Goal: Task Accomplishment & Management: Use online tool/utility

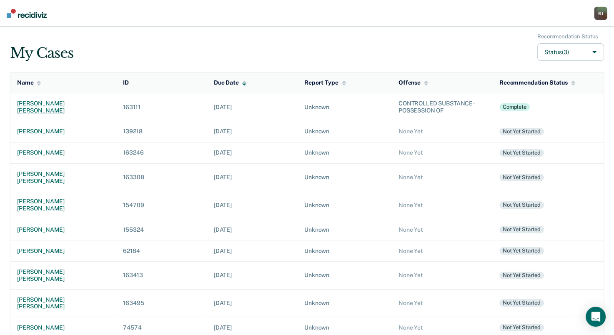
click at [50, 107] on div "[PERSON_NAME] [PERSON_NAME]" at bounding box center [63, 107] width 93 height 14
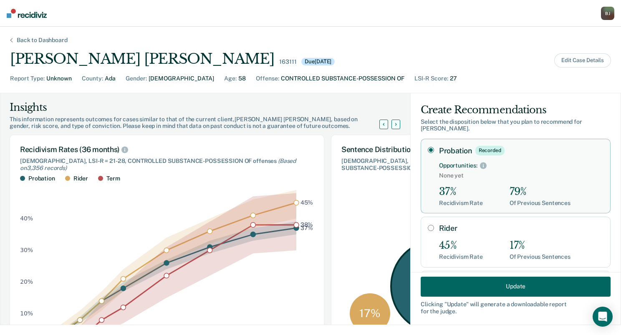
scroll to position [87, 0]
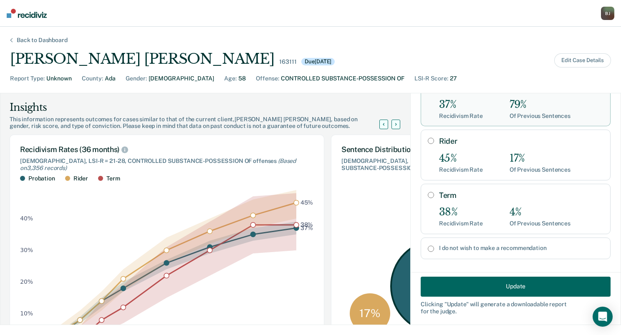
click at [481, 196] on div "Term 38% Recidivism Rate 4% Of Previous Sentences" at bounding box center [521, 209] width 164 height 36
radio input "false"
radio input "true"
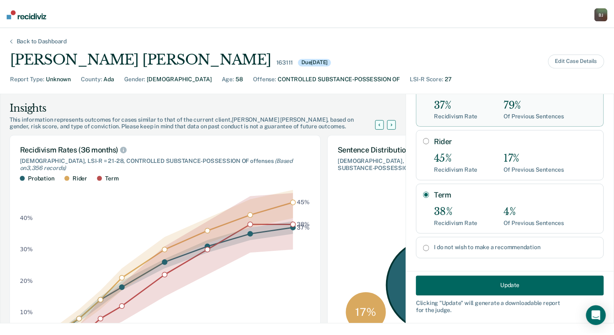
scroll to position [63, 0]
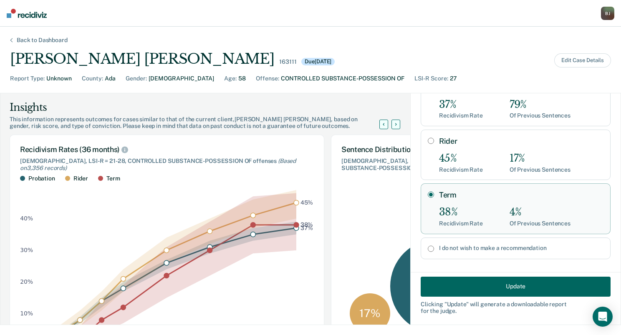
click at [478, 288] on button "Update" at bounding box center [515, 286] width 190 height 20
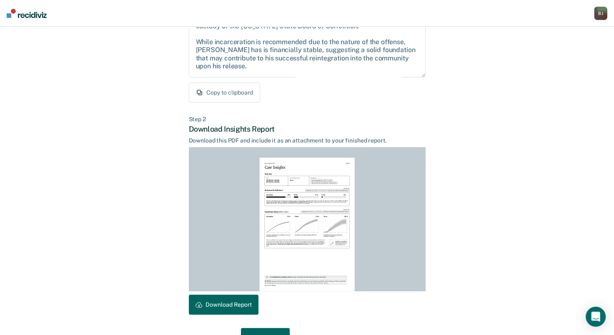
scroll to position [140, 0]
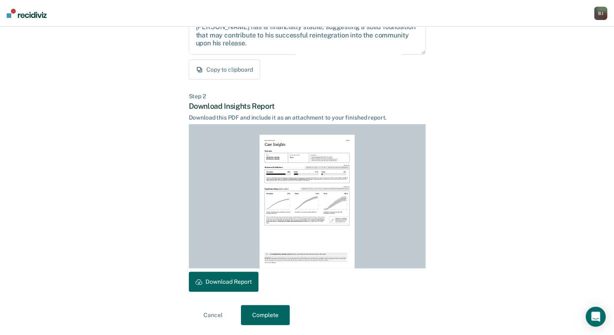
click at [246, 280] on button "Download Report" at bounding box center [224, 282] width 70 height 20
click at [260, 312] on button "Complete" at bounding box center [265, 315] width 49 height 20
